Goal: Information Seeking & Learning: Learn about a topic

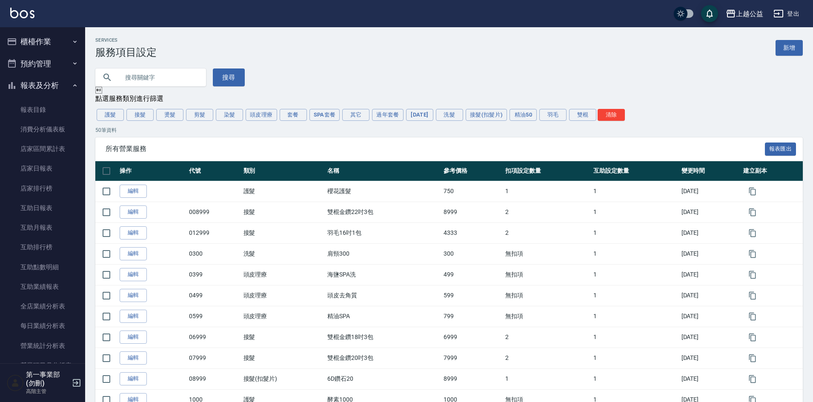
scroll to position [1159, 0]
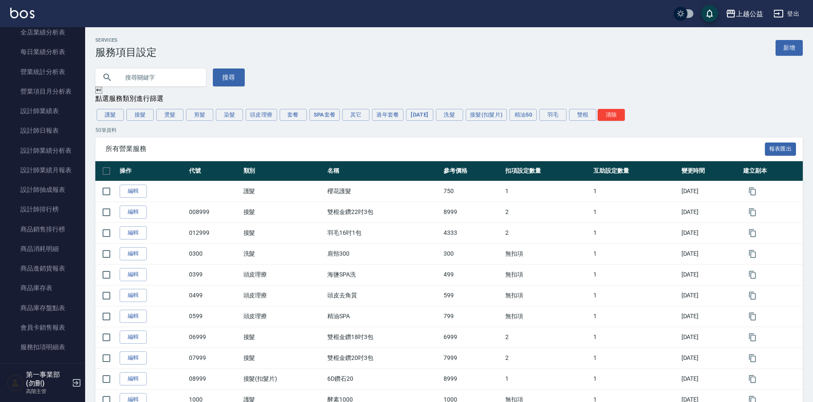
scroll to position [223, 0]
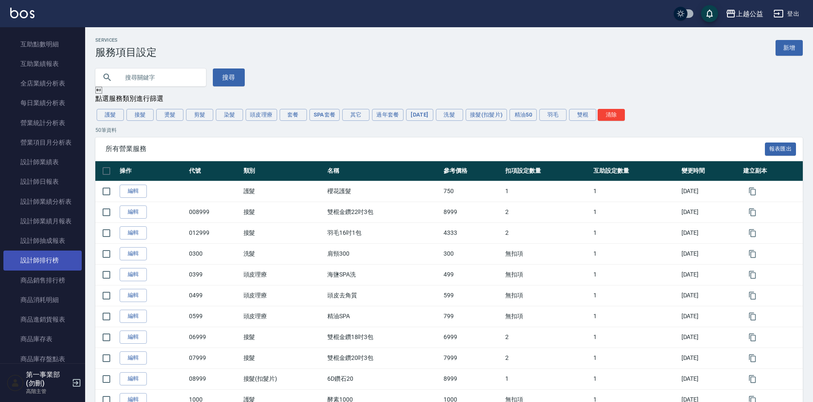
click at [56, 256] on link "設計師排行榜" at bounding box center [42, 261] width 78 height 20
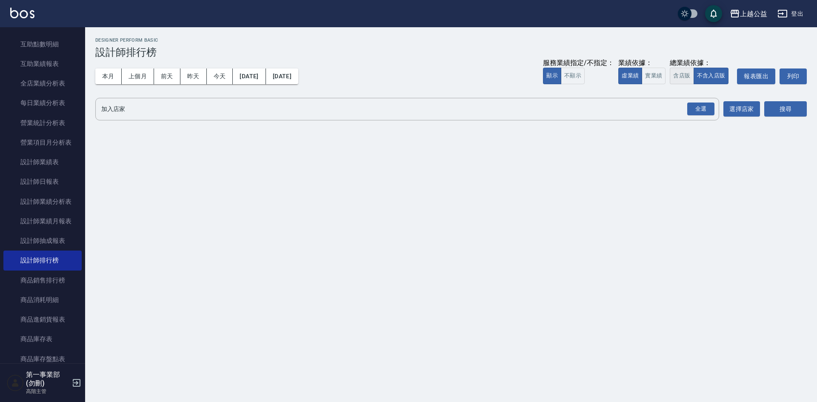
click at [683, 73] on button "含店販" at bounding box center [682, 76] width 24 height 17
drag, startPoint x: 705, startPoint y: 111, endPoint x: 722, endPoint y: 114, distance: 17.6
click at [705, 111] on div "全選" at bounding box center [700, 109] width 27 height 13
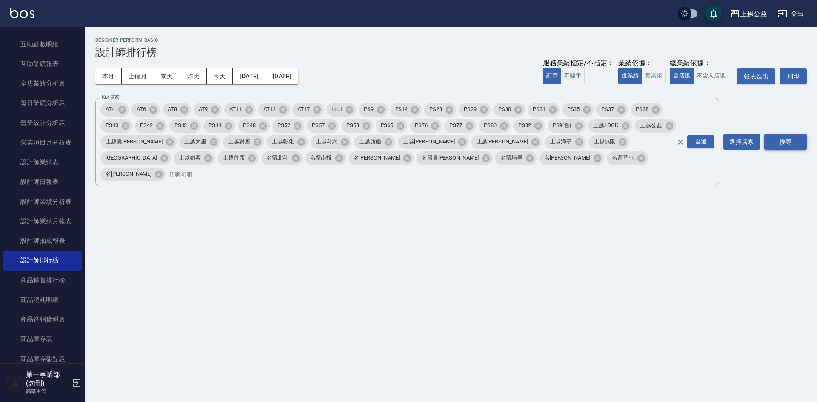
click at [786, 134] on button "搜尋" at bounding box center [785, 142] width 43 height 16
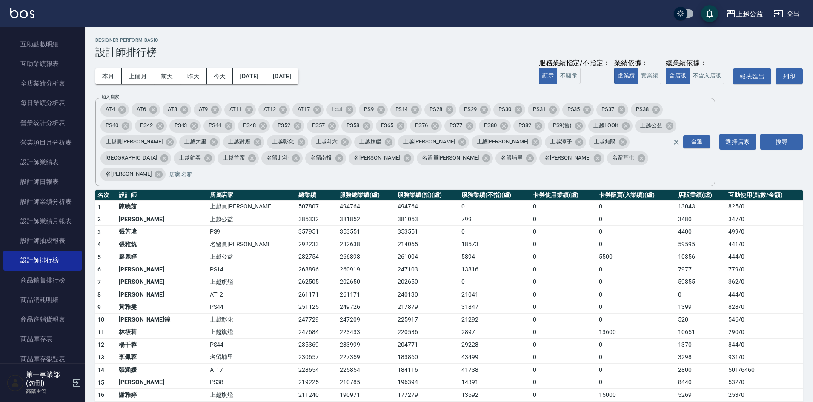
click at [530, 263] on td "0" at bounding box center [563, 269] width 66 height 13
click at [337, 288] on td "261171" at bounding box center [366, 294] width 58 height 13
click at [395, 301] on td "217879" at bounding box center [427, 307] width 64 height 13
click at [458, 79] on div "本月 上個月 前天 昨天 今天 [DATE] [DATE] 服務業績指定/不指定： 顯示 不顯示 業績依據： 虛業績 實業績 總業績依據： 含店販 不含入店販…" at bounding box center [448, 76] width 707 height 36
click at [456, 67] on div "本月 上個月 前天 昨天 今天 [DATE] [DATE] 服務業績指定/不指定： 顯示 不顯示 業績依據： 虛業績 實業績 總業績依據： 含店販 不含入店販…" at bounding box center [448, 76] width 707 height 36
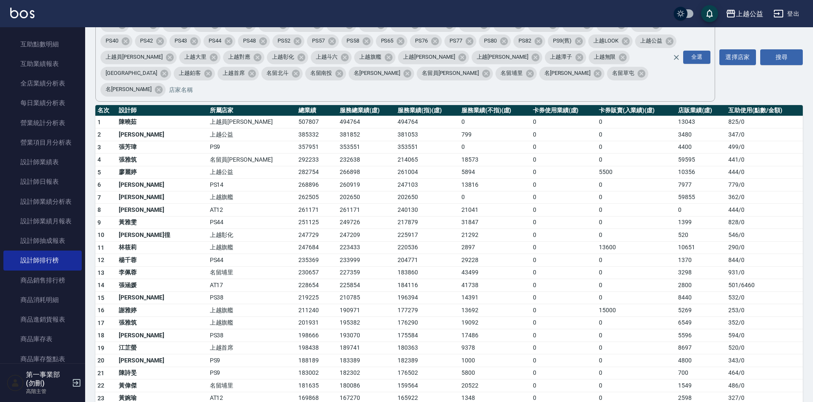
scroll to position [85, 0]
click at [713, 316] on td "6549" at bounding box center [701, 322] width 50 height 13
